Goal: Contribute content: Add original content to the website for others to see

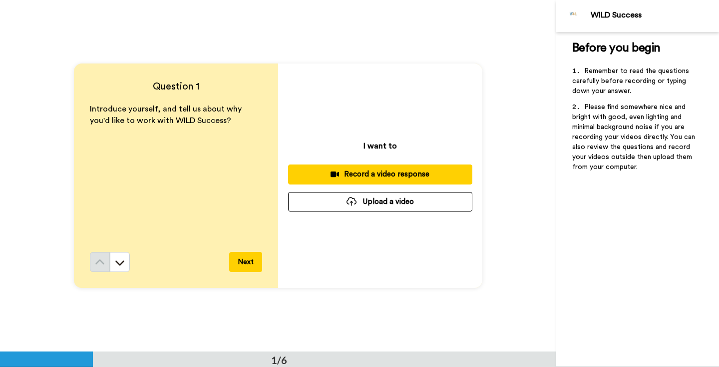
click at [392, 201] on button "Upload a video" at bounding box center [380, 201] width 184 height 19
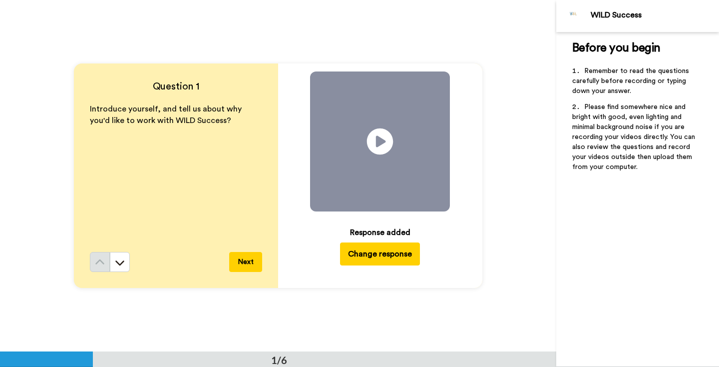
click at [377, 137] on icon "Play/Pause" at bounding box center [380, 141] width 26 height 47
click at [433, 187] on span at bounding box center [380, 141] width 140 height 140
click at [381, 143] on icon "Play/Pause" at bounding box center [380, 141] width 26 height 47
click at [478, 239] on div "Play/Pause Response added Change response" at bounding box center [380, 175] width 204 height 224
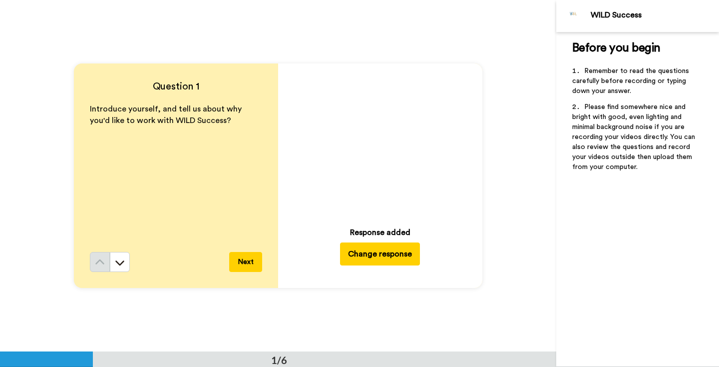
click at [247, 261] on button "Next" at bounding box center [245, 262] width 33 height 20
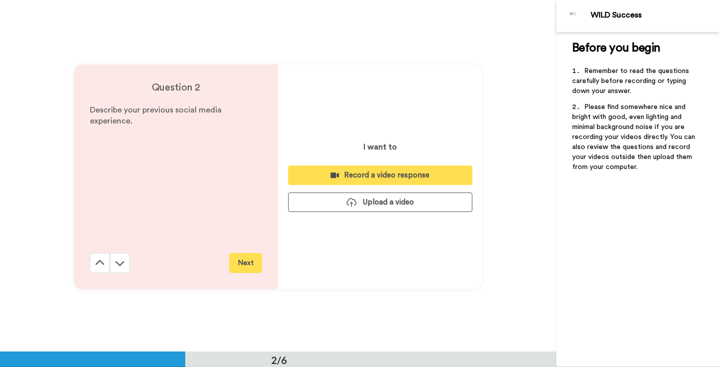
scroll to position [352, 0]
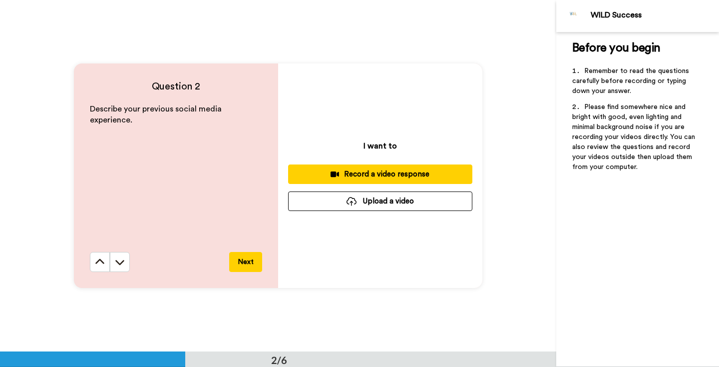
click at [375, 202] on button "Upload a video" at bounding box center [380, 200] width 184 height 19
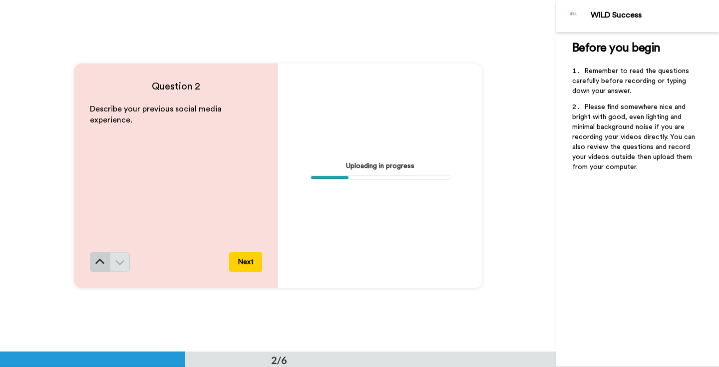
click at [101, 260] on icon at bounding box center [99, 261] width 9 height 5
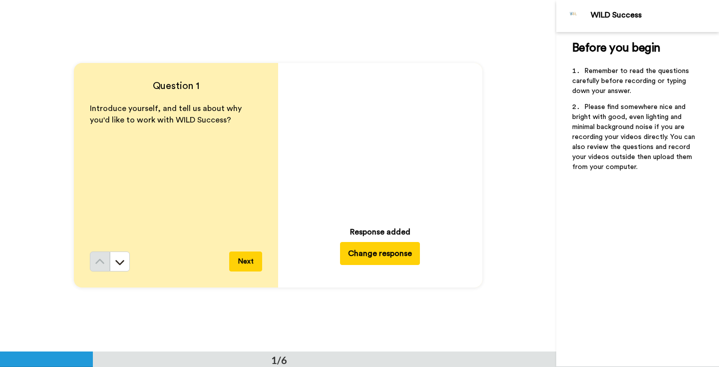
scroll to position [0, 0]
click at [380, 154] on icon at bounding box center [380, 141] width 26 height 26
click at [118, 253] on button at bounding box center [120, 262] width 20 height 20
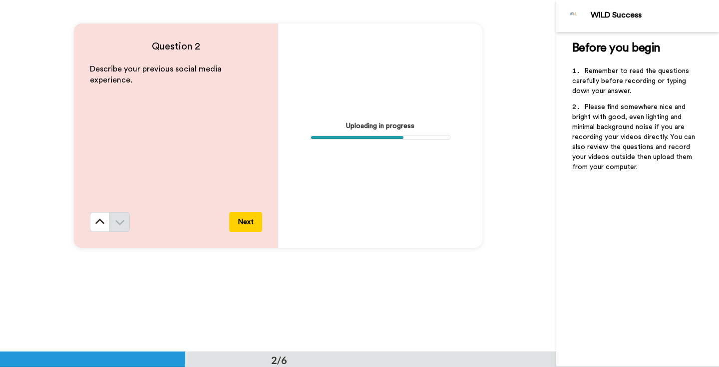
scroll to position [395, 0]
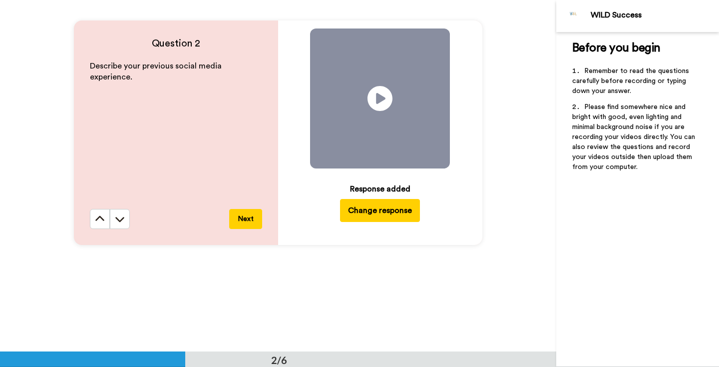
click at [257, 217] on button "Next" at bounding box center [245, 219] width 33 height 20
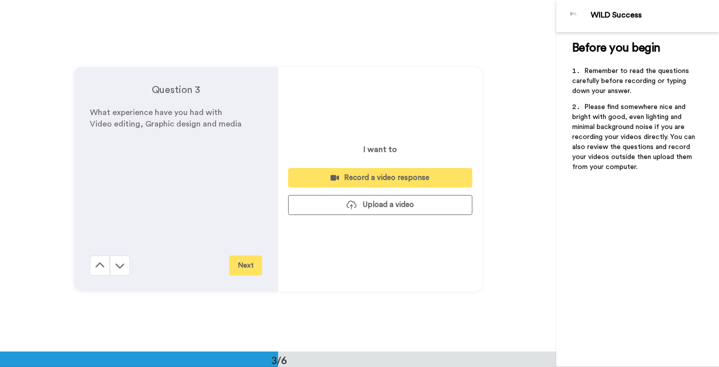
scroll to position [703, 0]
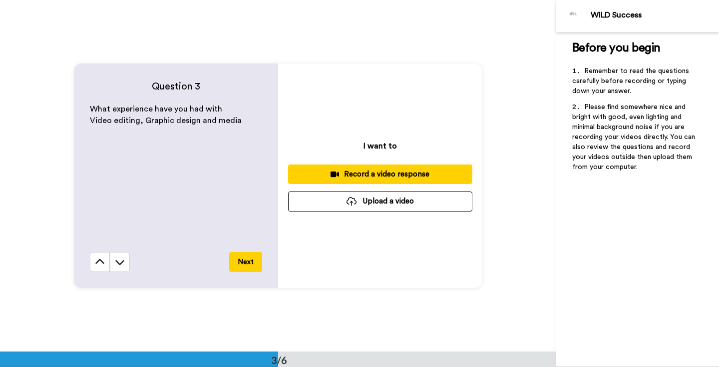
click at [386, 199] on button "Upload a video" at bounding box center [380, 200] width 184 height 19
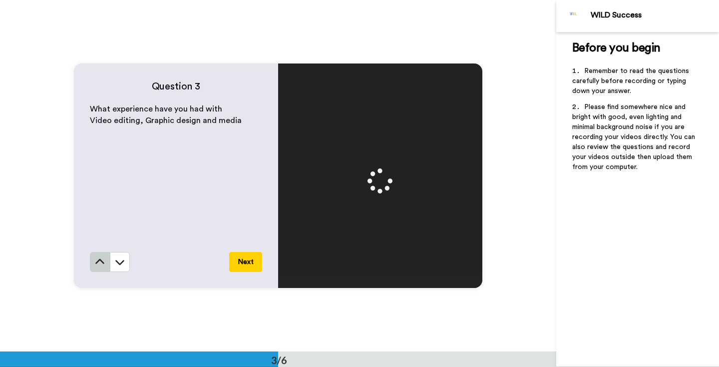
click at [102, 264] on icon at bounding box center [100, 262] width 10 height 10
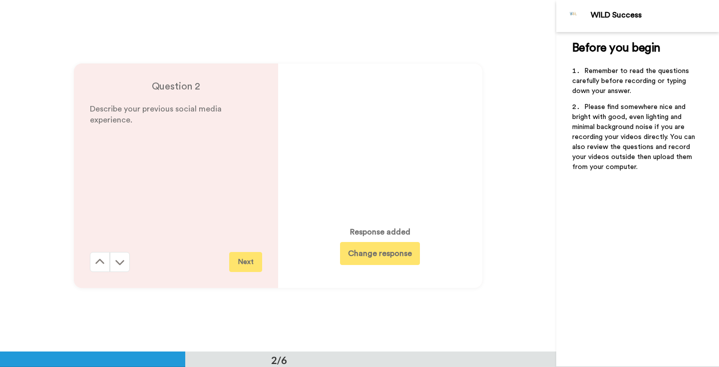
scroll to position [352, 0]
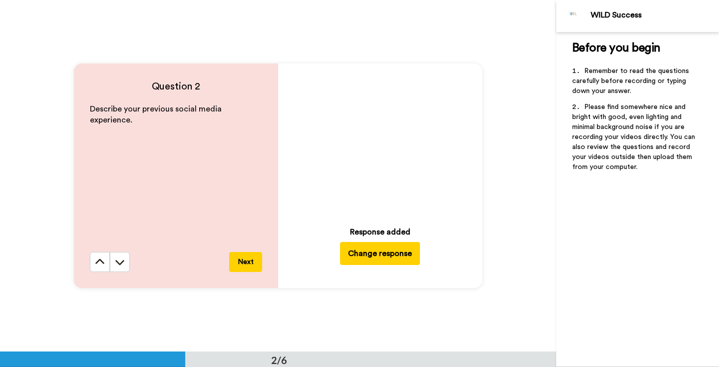
click at [379, 140] on icon "Play/Pause" at bounding box center [380, 140] width 26 height 47
click at [374, 163] on icon "Play/Pause" at bounding box center [380, 140] width 26 height 47
click at [247, 261] on button "Next" at bounding box center [245, 262] width 33 height 20
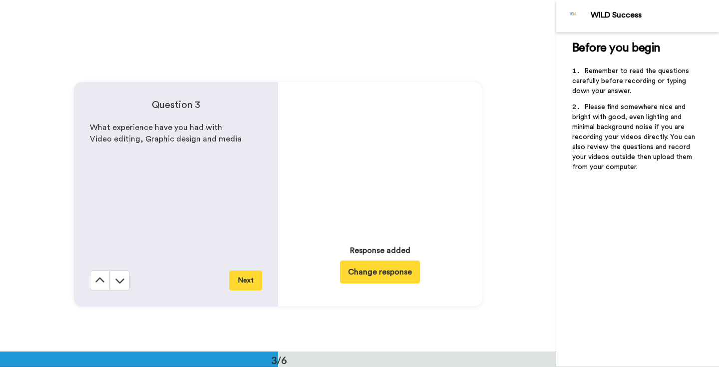
scroll to position [703, 0]
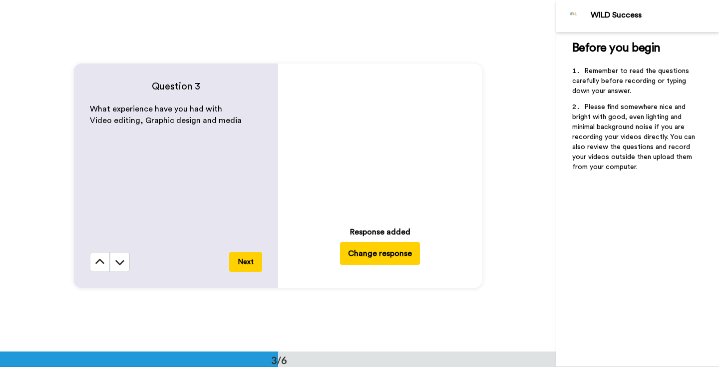
click at [381, 139] on icon "Play/Pause" at bounding box center [380, 141] width 26 height 47
click at [252, 259] on button "Next" at bounding box center [245, 262] width 33 height 20
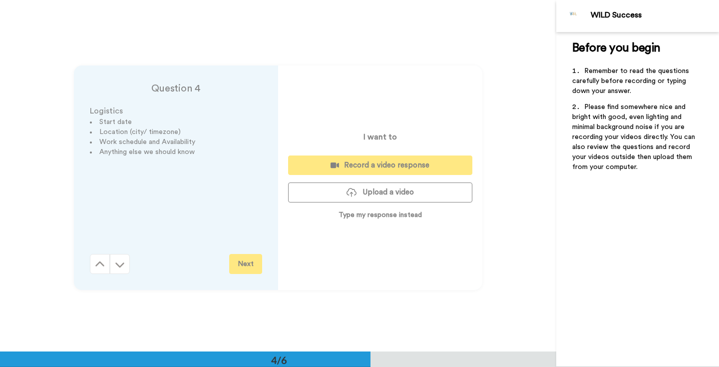
scroll to position [1054, 0]
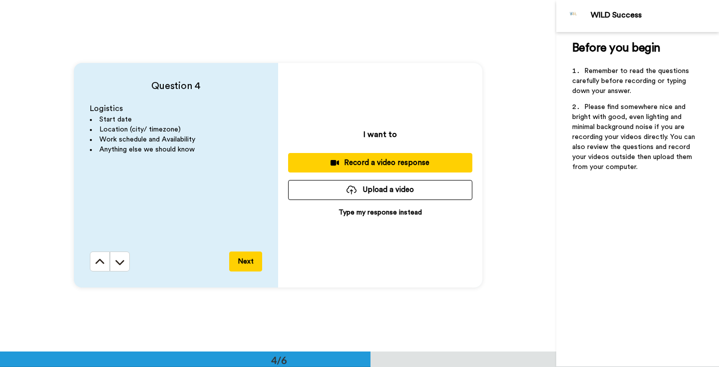
click at [374, 193] on button "Upload a video" at bounding box center [380, 189] width 184 height 19
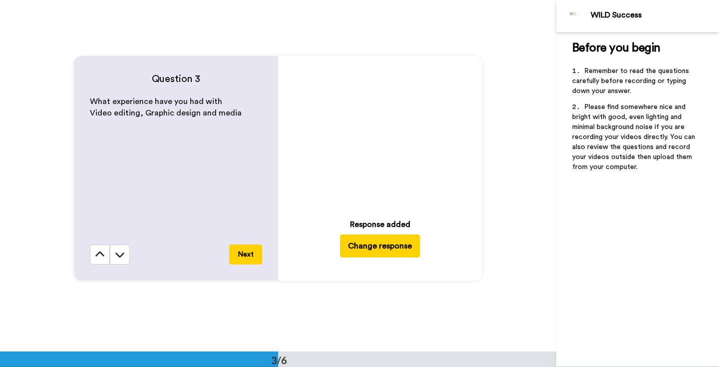
scroll to position [707, 0]
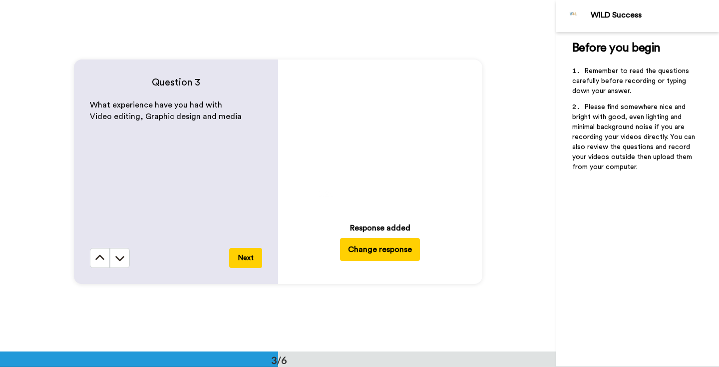
click at [367, 158] on span at bounding box center [380, 137] width 140 height 140
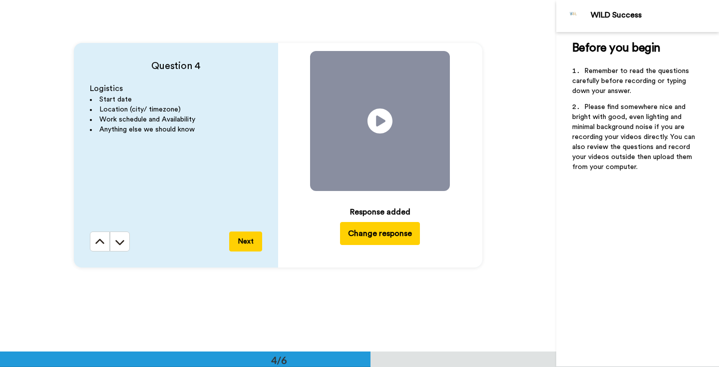
scroll to position [1074, 0]
click at [252, 244] on button "Next" at bounding box center [245, 242] width 33 height 20
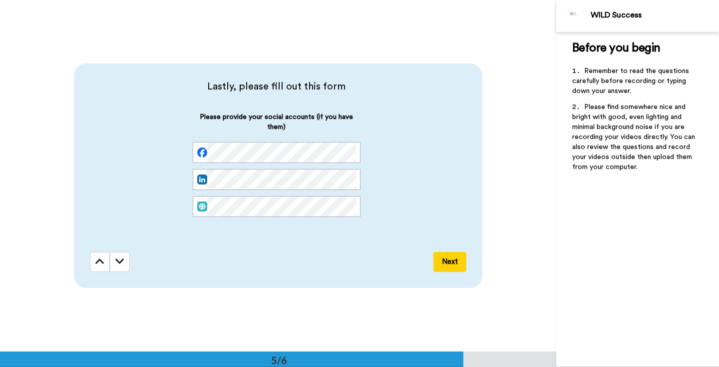
scroll to position [1406, 0]
click at [443, 260] on button "Next" at bounding box center [450, 262] width 33 height 20
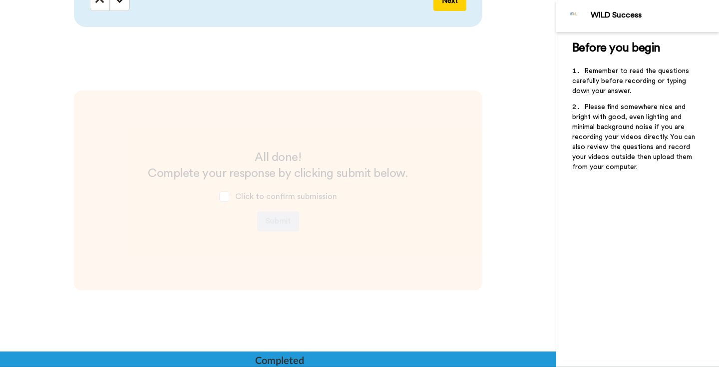
scroll to position [1681, 0]
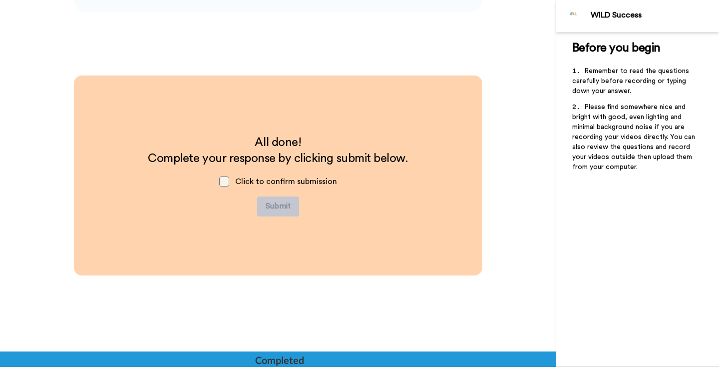
click at [228, 182] on span at bounding box center [224, 181] width 10 height 10
click at [223, 180] on span at bounding box center [224, 181] width 10 height 10
click at [224, 180] on span at bounding box center [224, 181] width 10 height 10
click at [287, 207] on button "Submit" at bounding box center [278, 206] width 42 height 20
